Goal: Task Accomplishment & Management: Complete application form

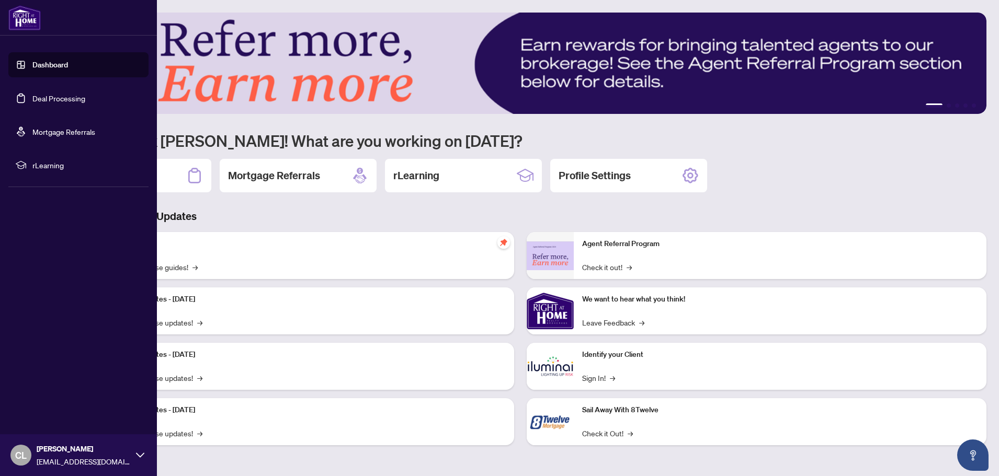
click at [46, 98] on link "Deal Processing" at bounding box center [58, 98] width 53 height 9
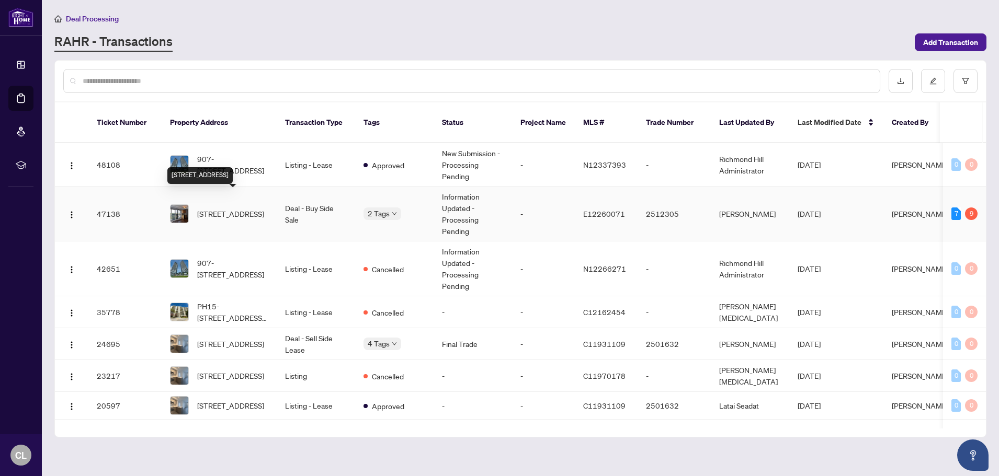
click at [233, 208] on span "[STREET_ADDRESS]" at bounding box center [230, 214] width 67 height 12
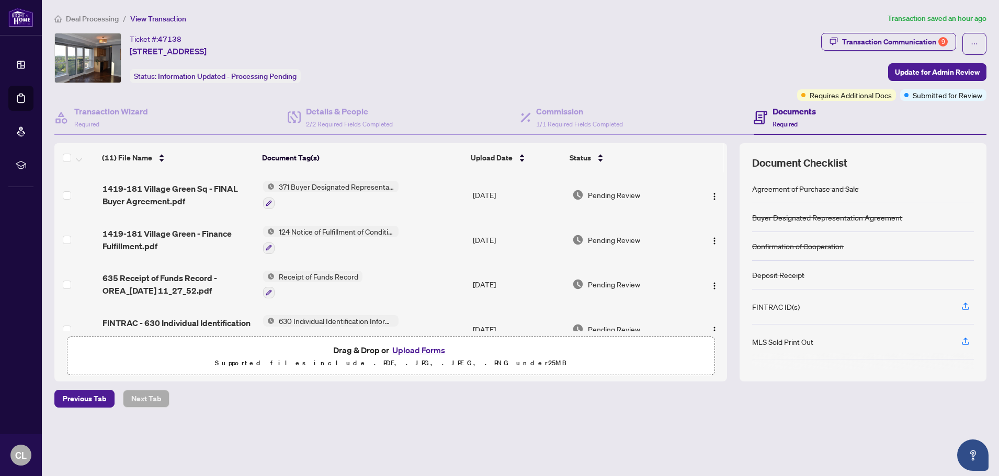
click at [398, 351] on button "Upload Forms" at bounding box center [418, 350] width 59 height 14
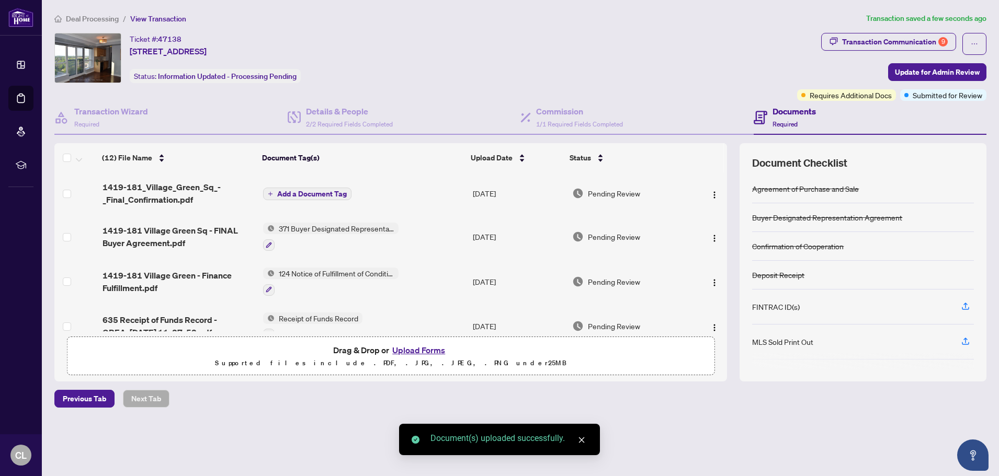
click at [303, 193] on span "Add a Document Tag" at bounding box center [312, 193] width 70 height 7
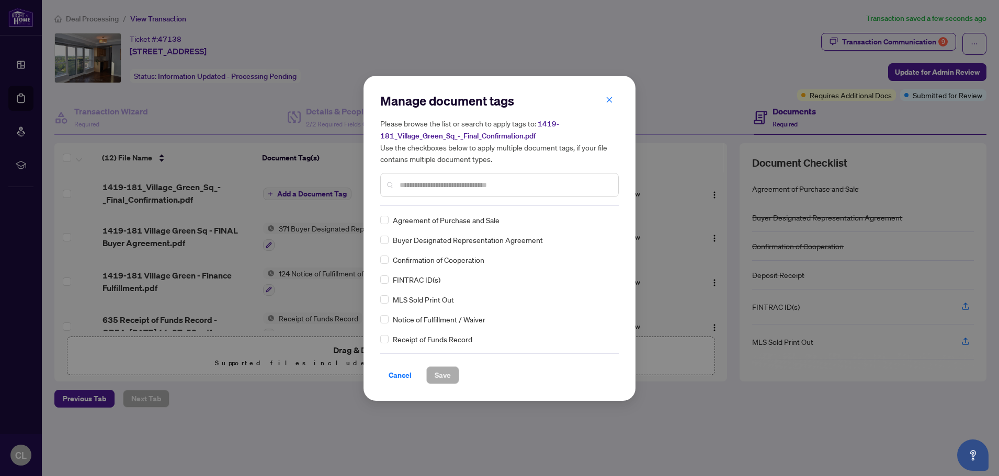
click at [416, 187] on input "text" at bounding box center [504, 185] width 210 height 12
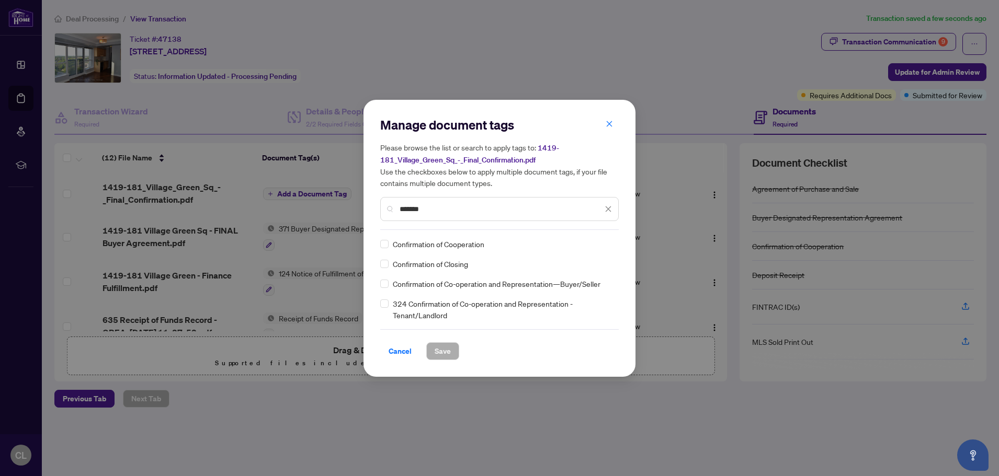
type input "*******"
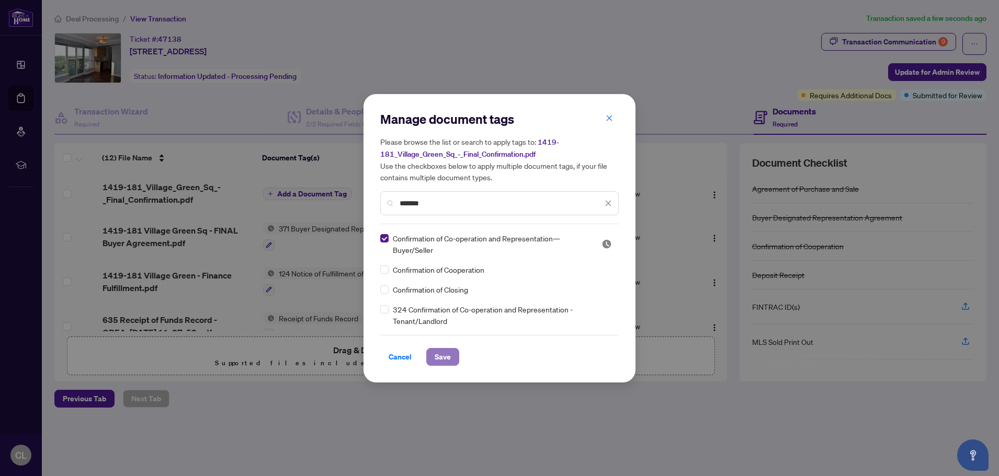
click at [442, 359] on span "Save" at bounding box center [442, 357] width 16 height 17
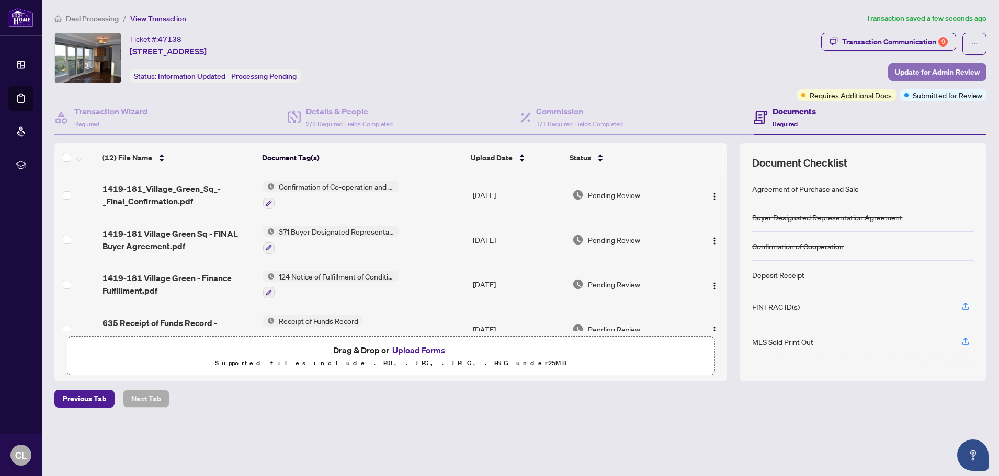
click at [932, 70] on span "Update for Admin Review" at bounding box center [937, 72] width 85 height 17
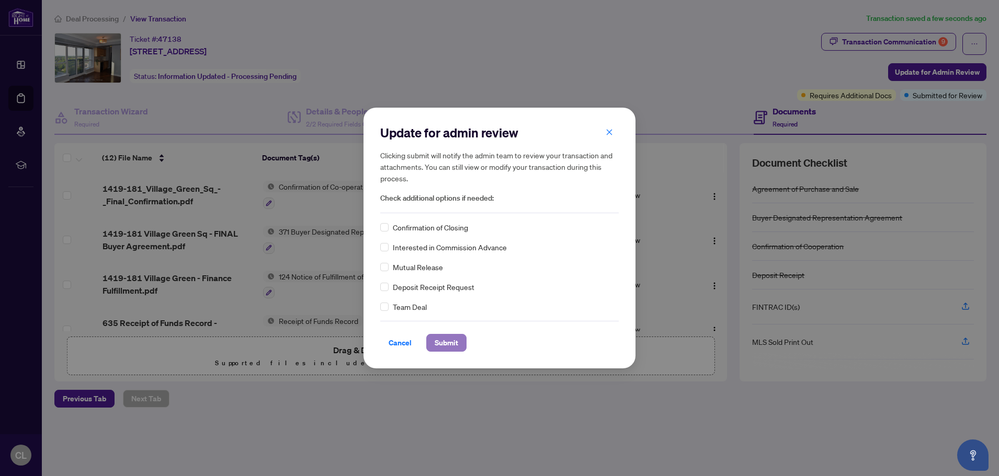
click at [454, 341] on span "Submit" at bounding box center [446, 343] width 24 height 17
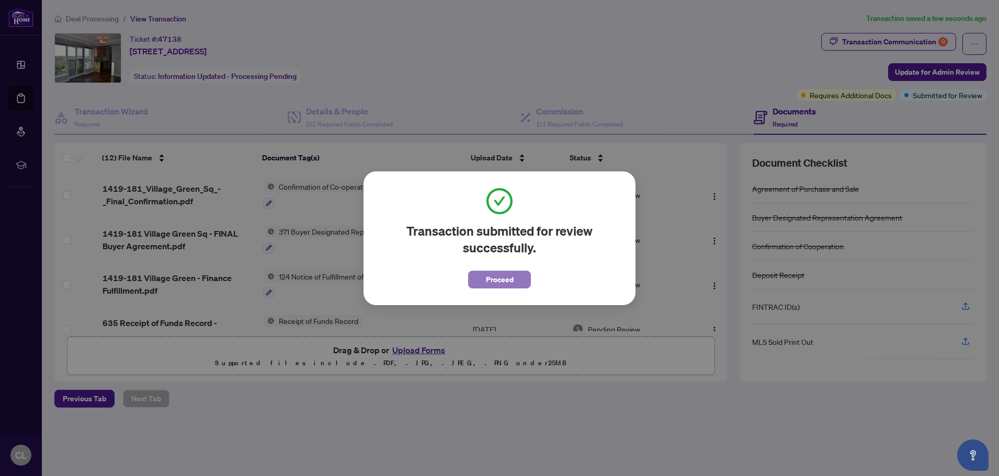
click at [496, 280] on span "Proceed" at bounding box center [500, 279] width 28 height 17
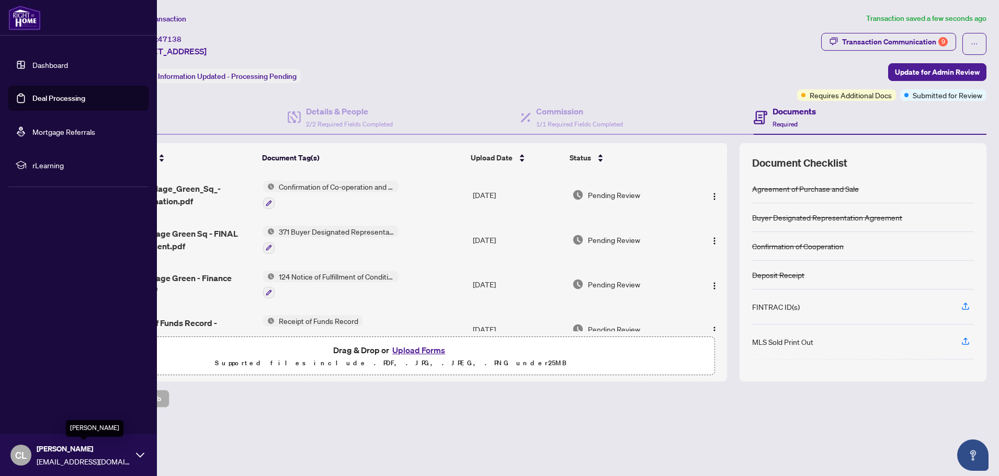
click at [78, 453] on span "[PERSON_NAME]" at bounding box center [84, 449] width 94 height 12
click at [39, 394] on span "Logout" at bounding box center [42, 393] width 24 height 17
